Goal: Task Accomplishment & Management: Complete application form

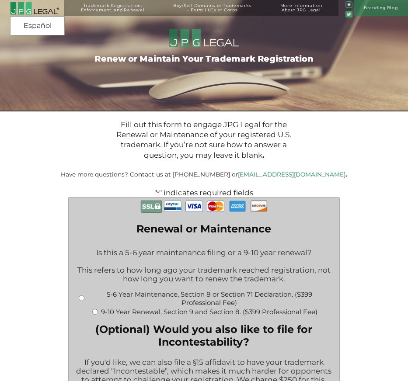
scroll to position [175, 0]
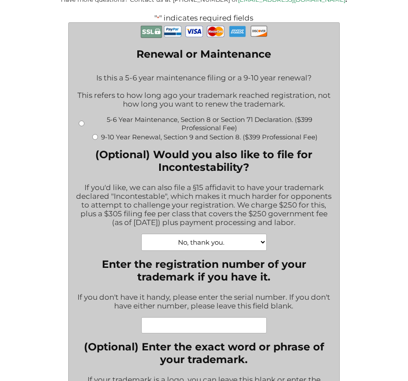
click at [95, 139] on input "9-10 Year Renewal, Section 9 and Section 8. ($399 Professional Fee)" at bounding box center [95, 137] width 6 height 6
radio input "true"
type input "$1,064.00"
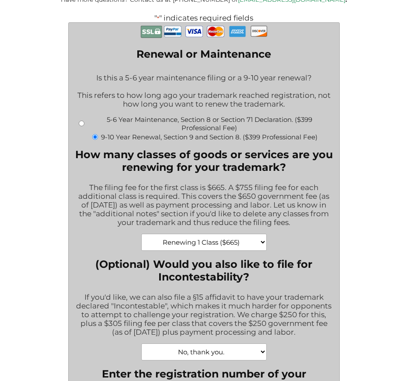
click at [87, 244] on div "Renewing 1 Class ($665) Renewing 2 Classes ($1420) Renewing 3 Classes ($2175) R…" at bounding box center [203, 242] width 257 height 17
click at [262, 245] on select "Renewing 1 Class ($665) Renewing 2 Classes ($1420) Renewing 3 Classes ($2175) R…" at bounding box center [203, 242] width 125 height 17
click at [326, 238] on div "Renewing 1 Class ($665) Renewing 2 Classes ($1420) Renewing 3 Classes ($2175) R…" at bounding box center [203, 242] width 257 height 17
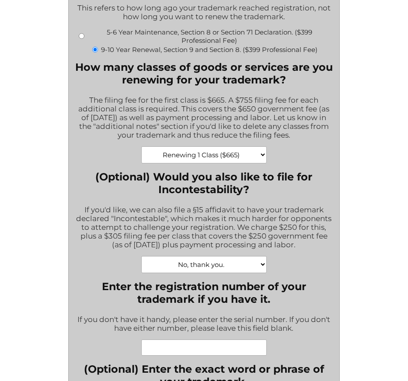
click at [84, 39] on input "5-6 Year Maintenance, Section 8 or Section 71 Declaration. ($399 Professional F…" at bounding box center [82, 36] width 6 height 6
radio input "true"
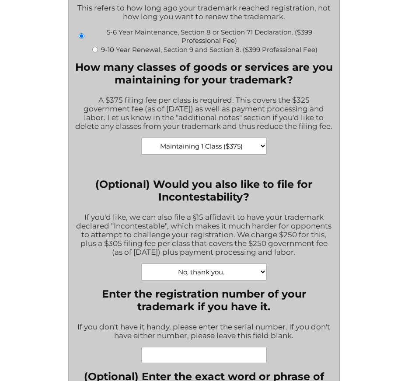
type input "$774.00"
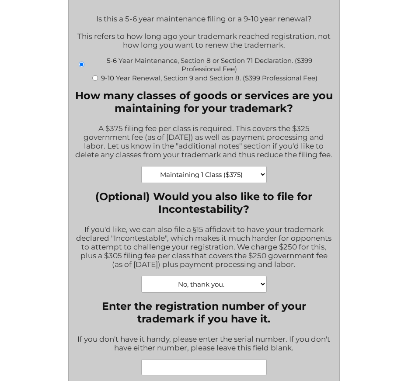
scroll to position [218, 0]
